Goal: Task Accomplishment & Management: Use online tool/utility

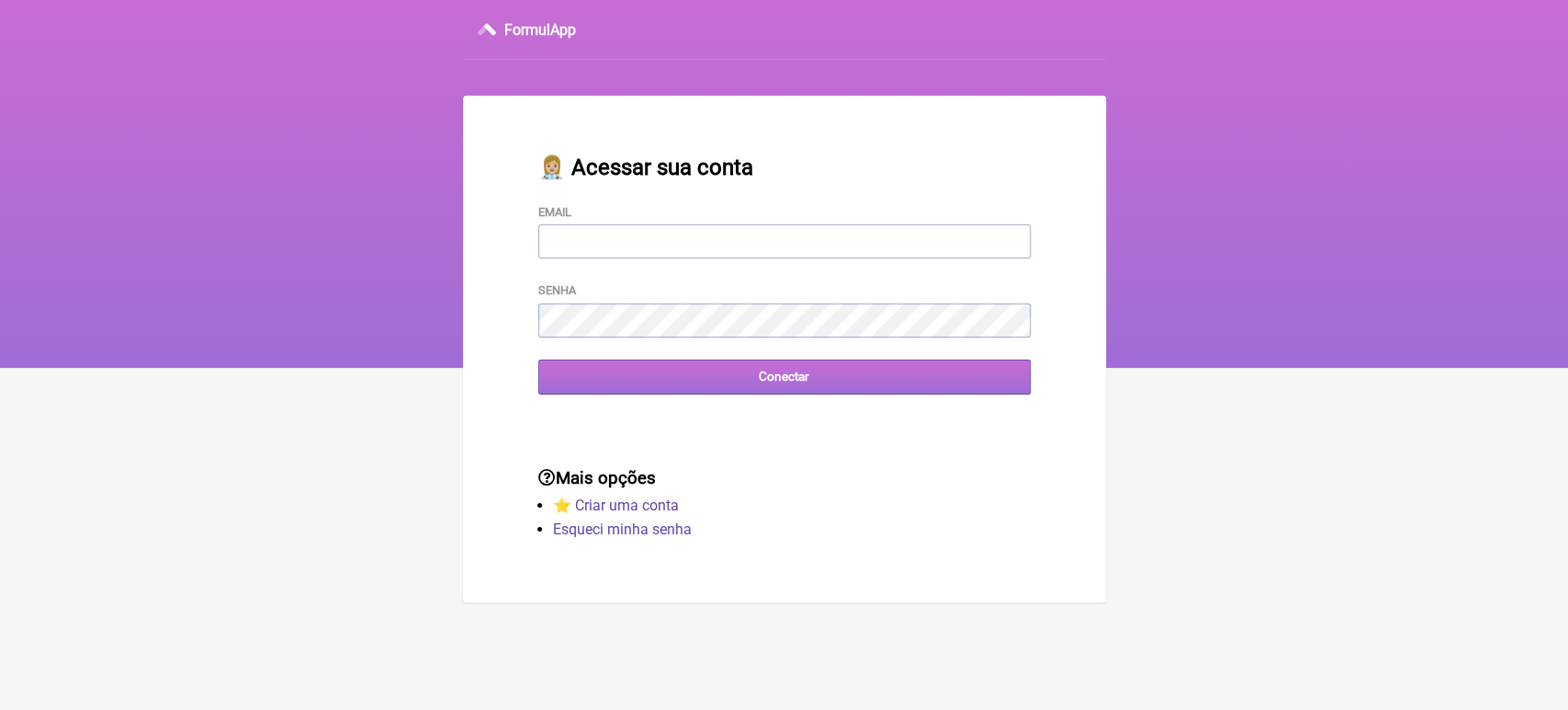
type input "[EMAIL_ADDRESS][DOMAIN_NAME]"
click at [584, 379] on input "Conectar" at bounding box center [785, 376] width 492 height 34
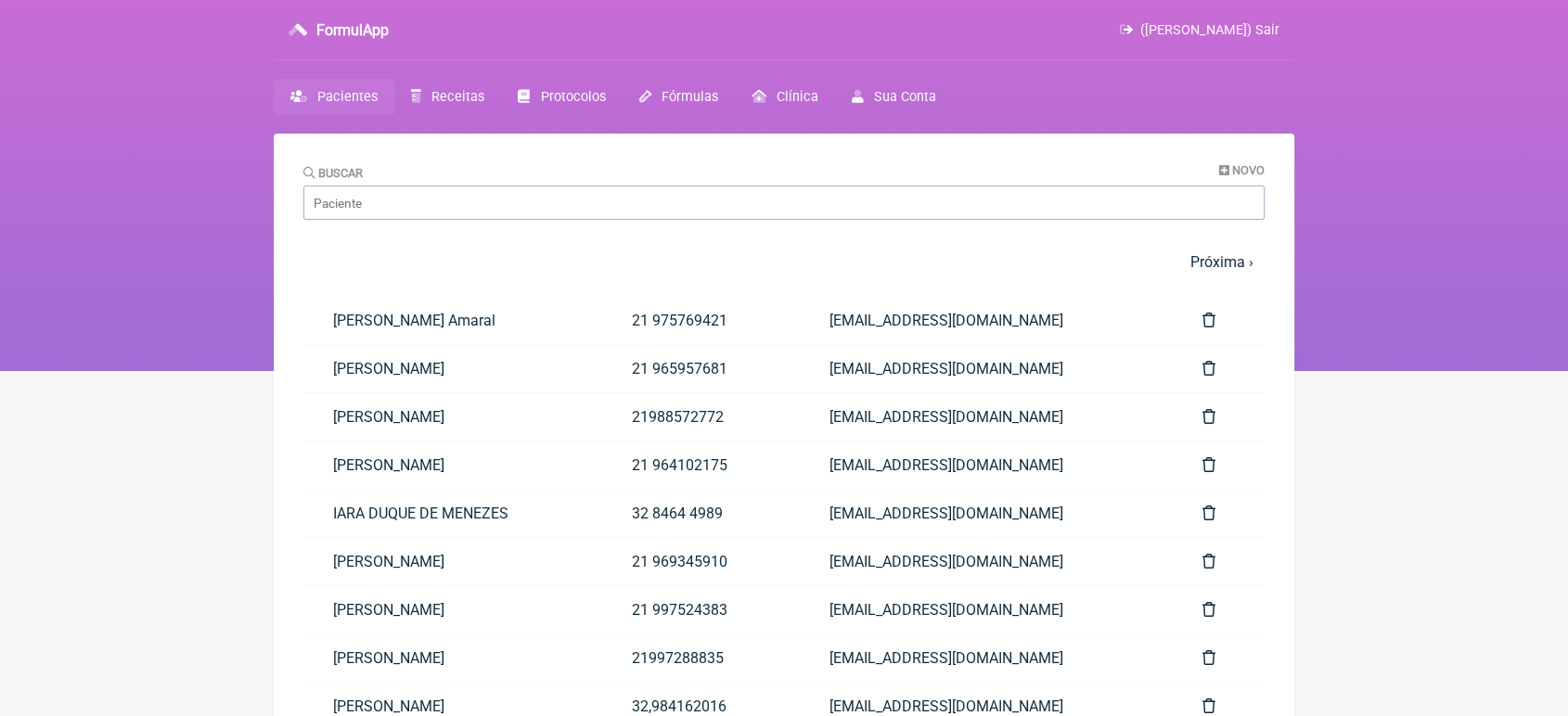
click at [550, 280] on nav "1 2 3 4 5 … Próxima › Última »" at bounding box center [783, 261] width 961 height 40
click at [392, 196] on input "Buscar" at bounding box center [783, 202] width 961 height 35
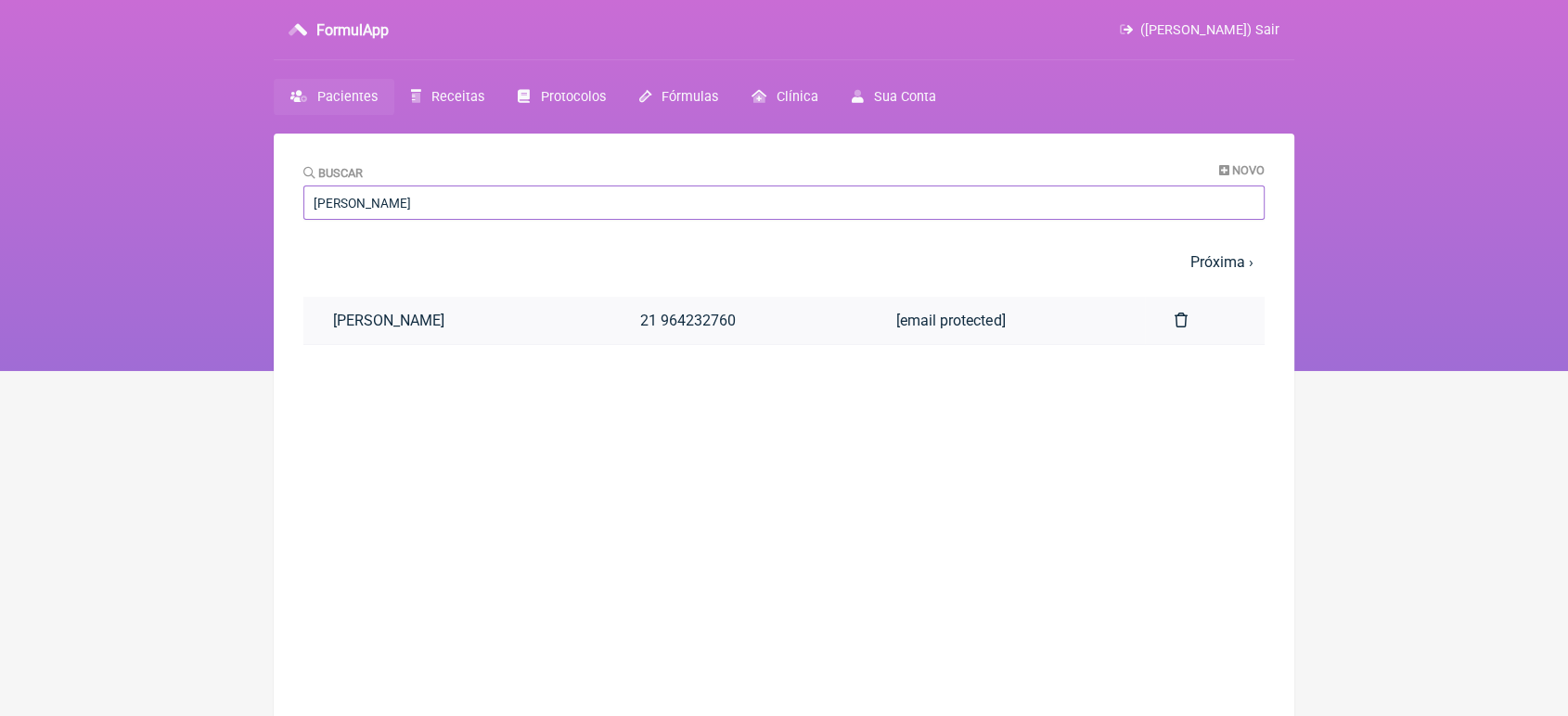
type input "Fabiana"
click at [472, 343] on link "FABIANA SANTOS AFONSO" at bounding box center [456, 320] width 307 height 47
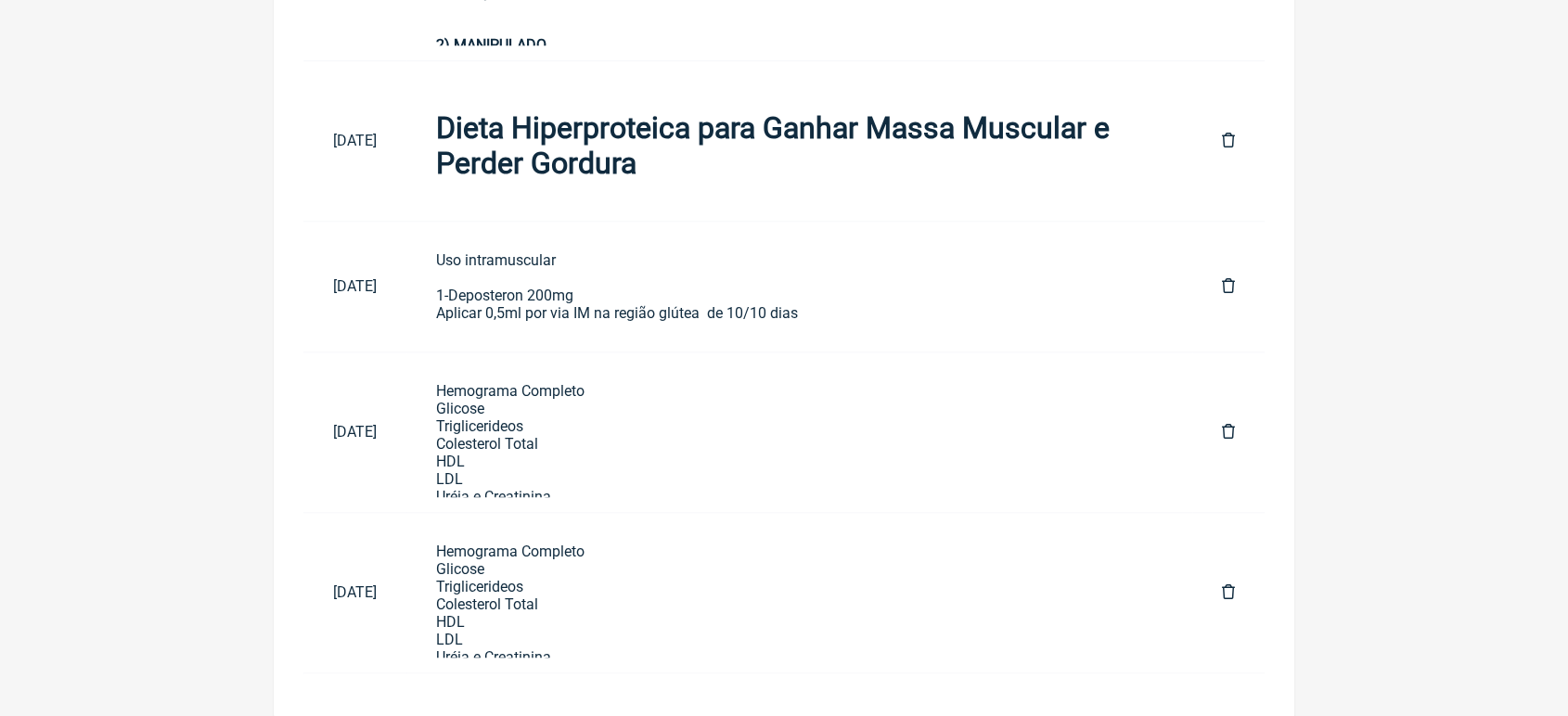
scroll to position [1639, 0]
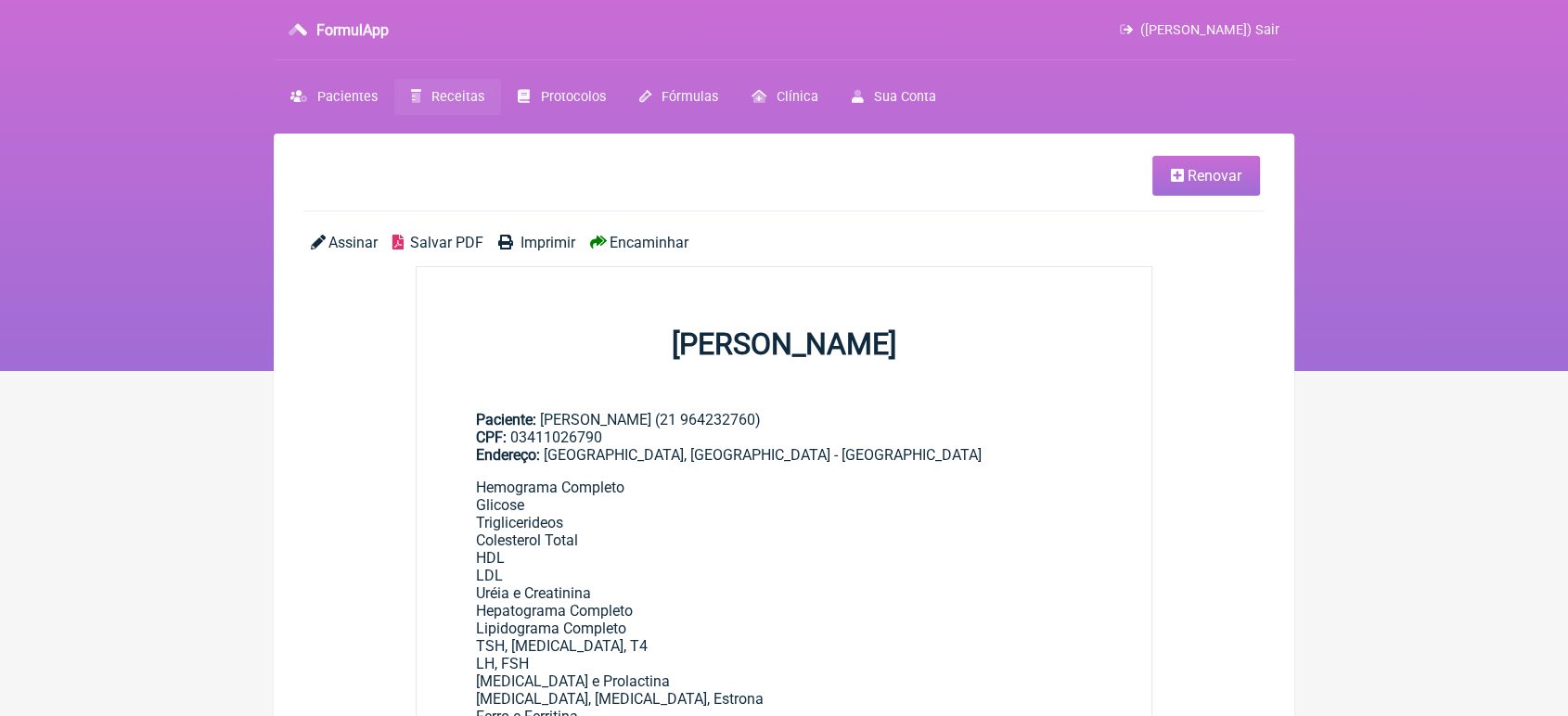
click at [1199, 175] on span "Renovar" at bounding box center [1214, 175] width 53 height 18
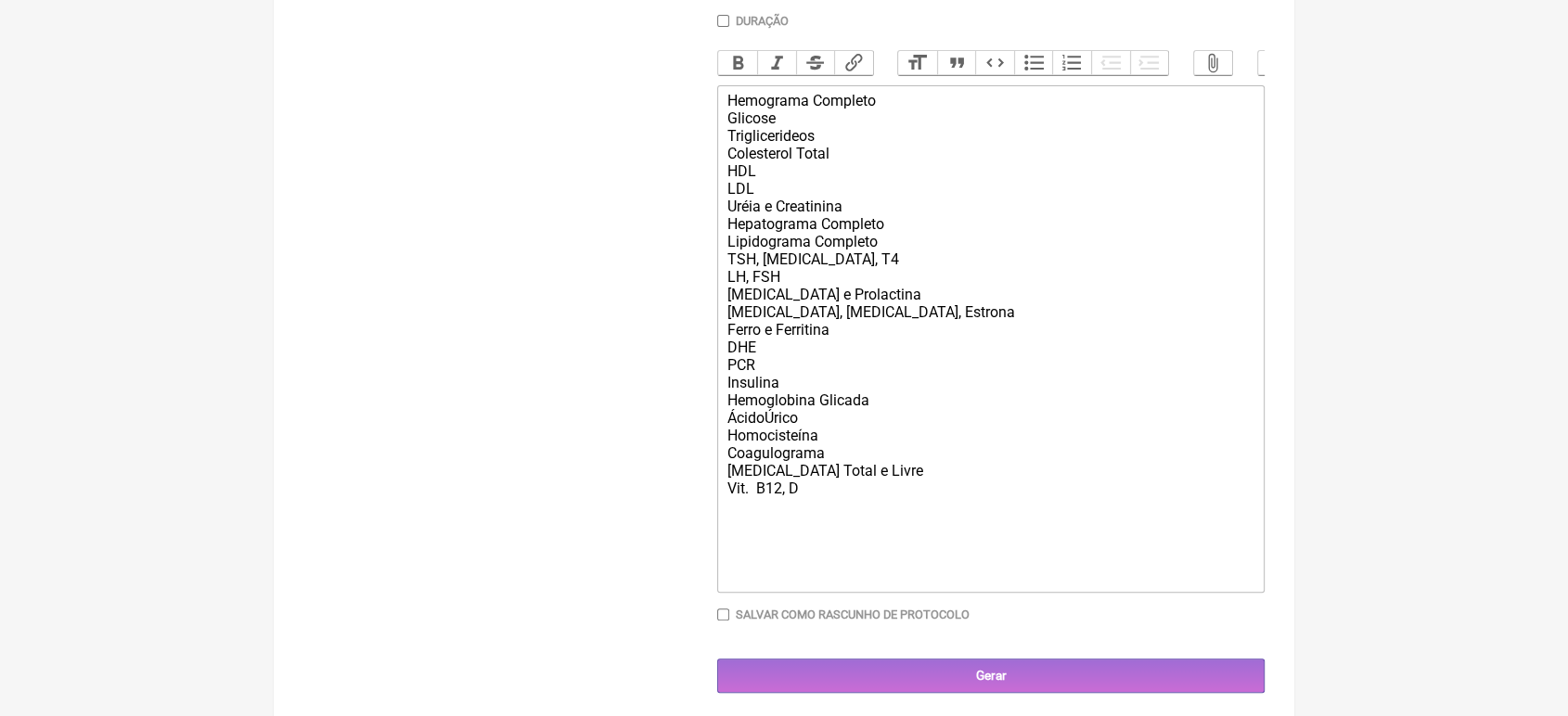
scroll to position [605, 0]
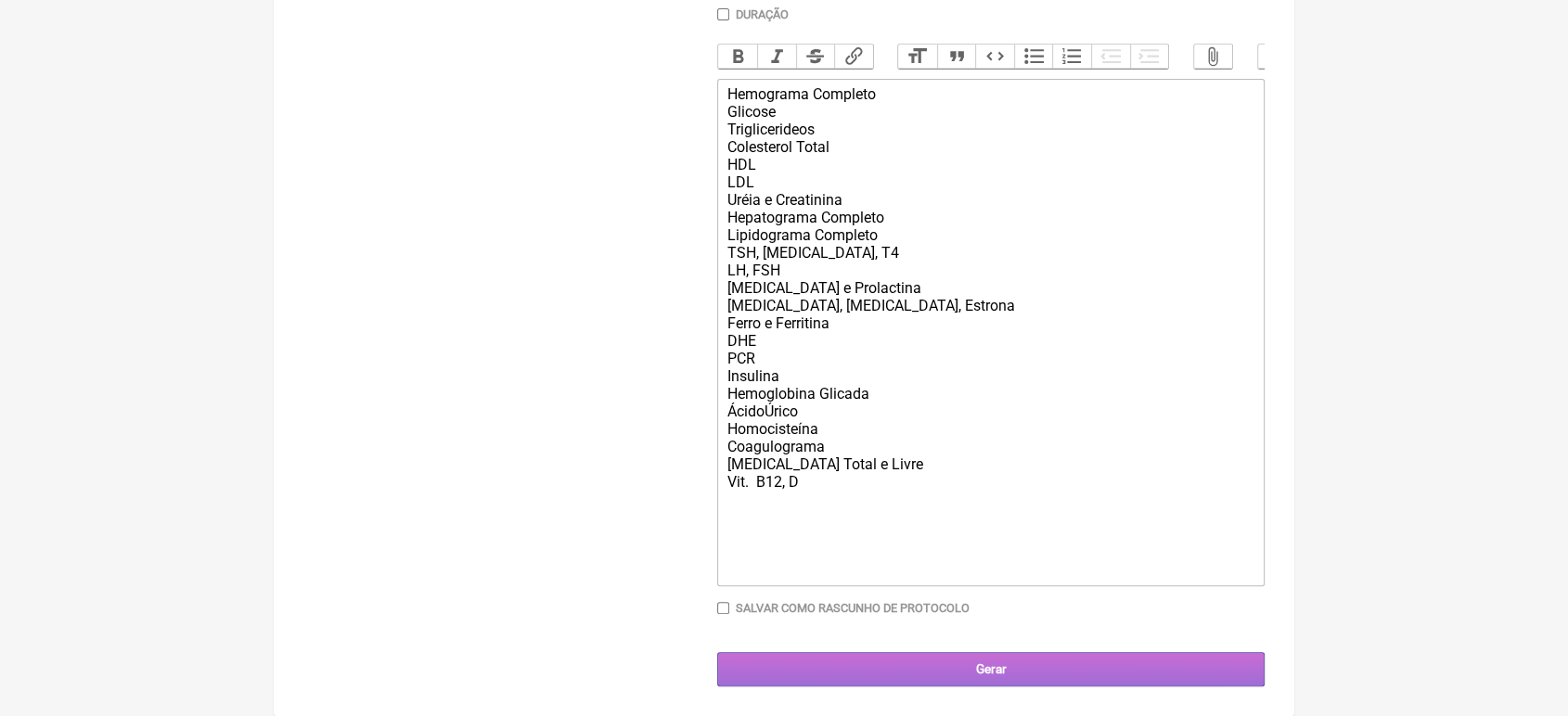
click at [1078, 665] on input "Gerar" at bounding box center [991, 668] width 548 height 35
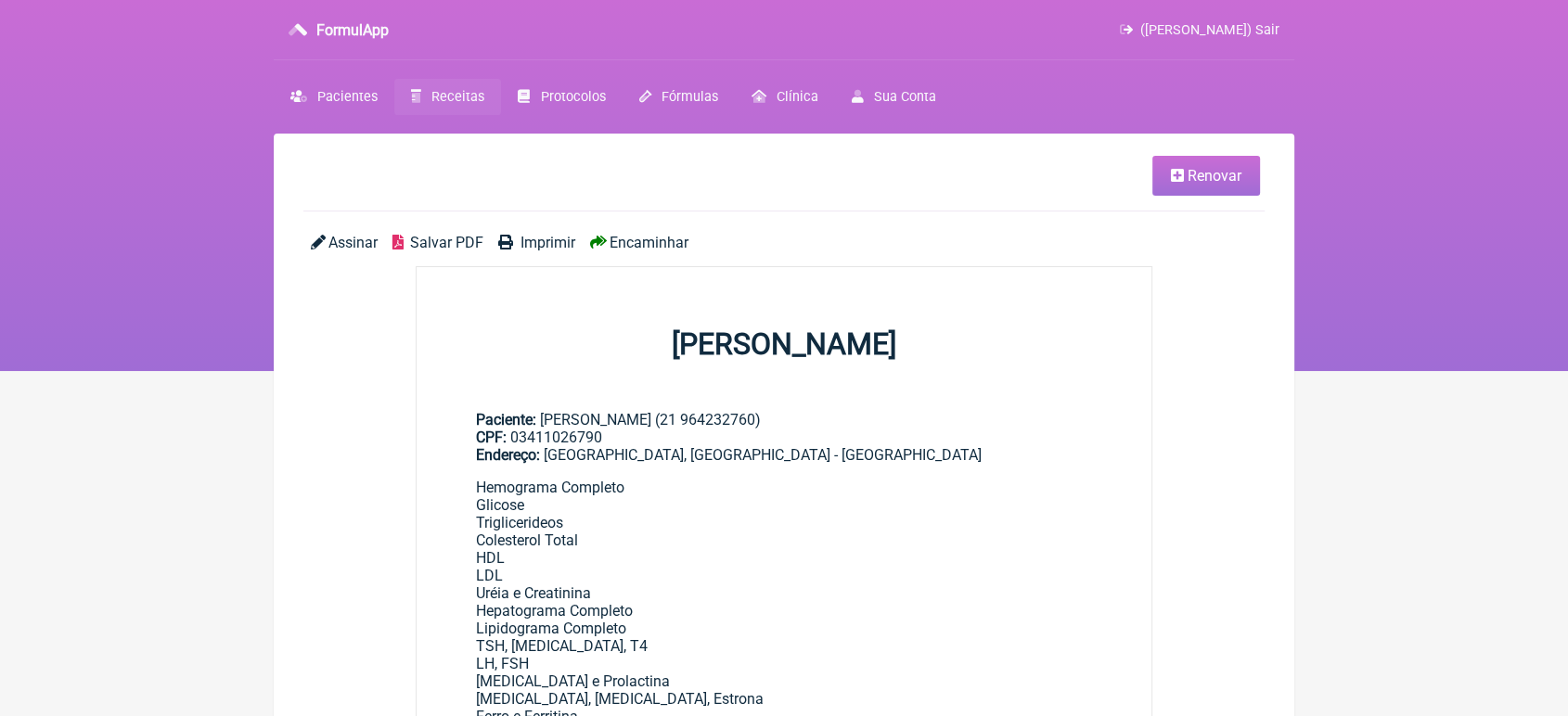
click at [550, 243] on span "Imprimir" at bounding box center [548, 242] width 54 height 18
